Goal: Find specific page/section: Find specific page/section

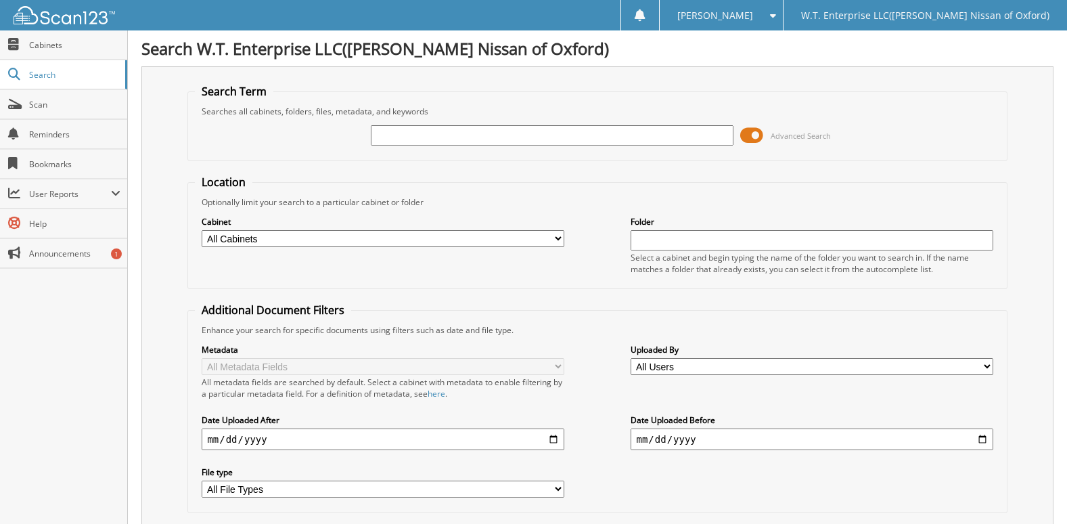
click at [416, 137] on input "text" at bounding box center [552, 135] width 362 height 20
type input "827945"
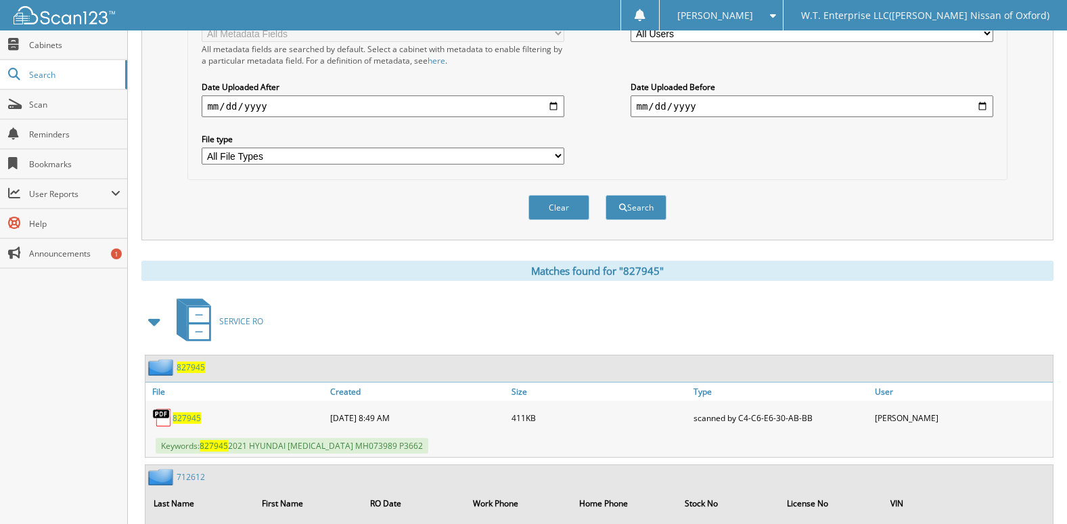
scroll to position [338, 0]
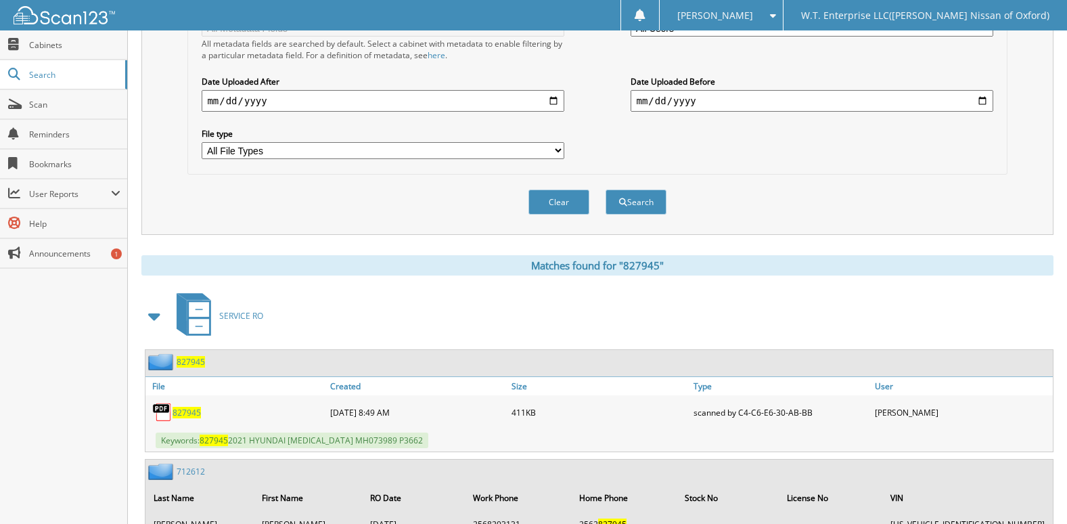
click at [188, 416] on span "827945" at bounding box center [187, 413] width 28 height 12
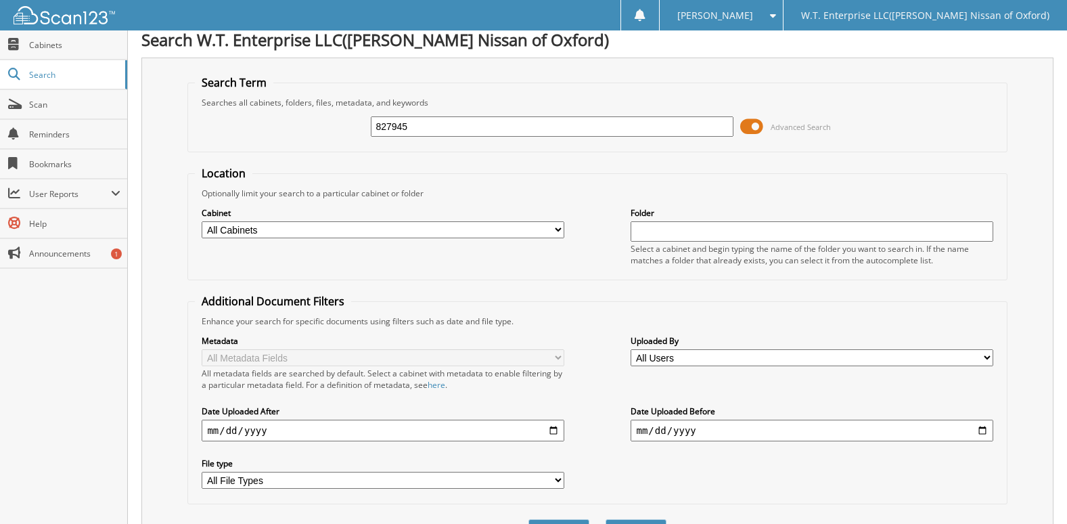
scroll to position [0, 0]
